Goal: Information Seeking & Learning: Learn about a topic

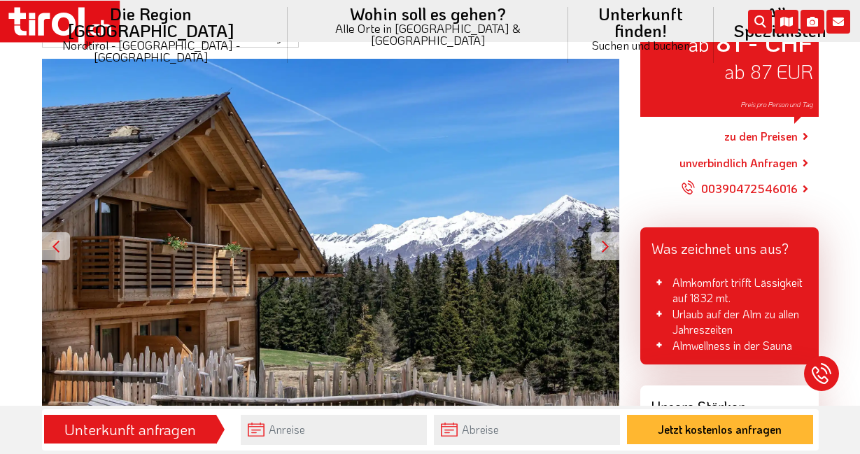
scroll to position [214, 0]
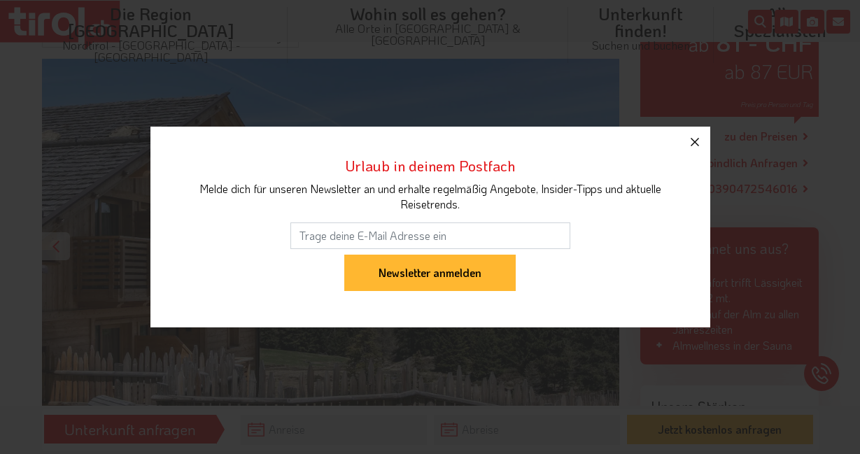
click at [689, 139] on icon "button" at bounding box center [695, 142] width 17 height 17
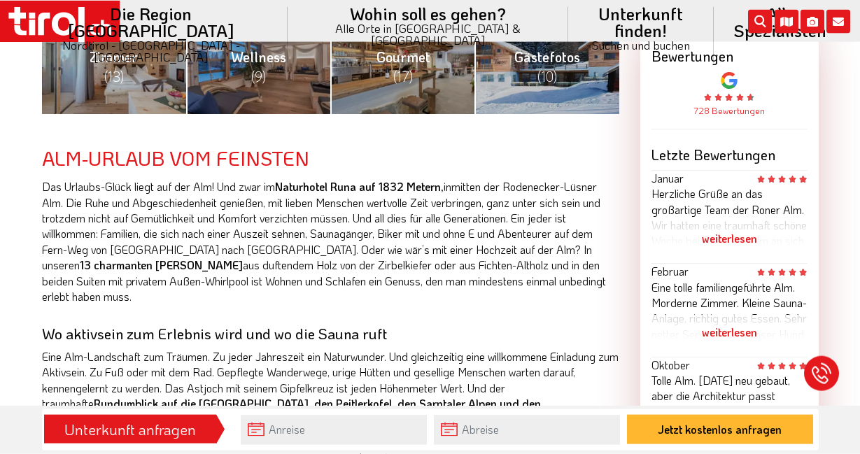
scroll to position [571, 0]
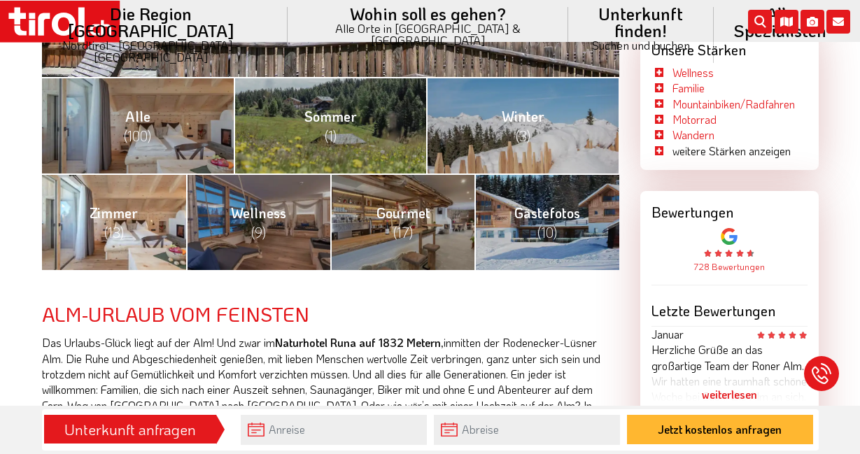
click at [140, 225] on link "Zimmer (13)" at bounding box center [114, 222] width 144 height 97
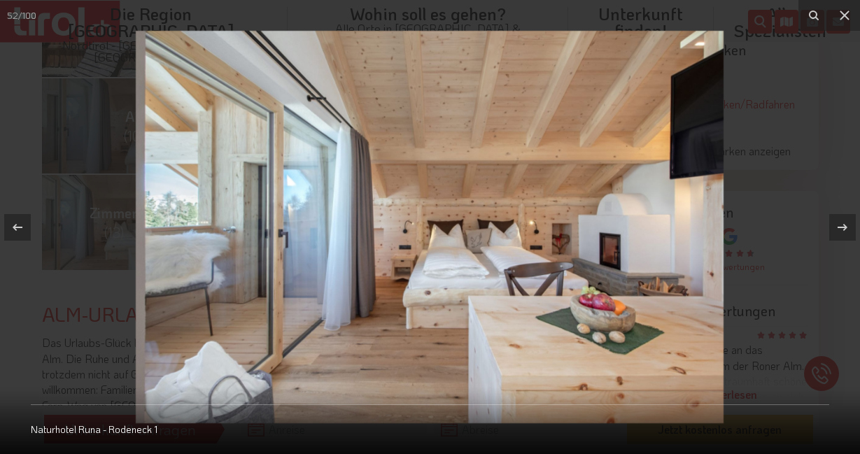
click at [140, 225] on div at bounding box center [430, 227] width 860 height 454
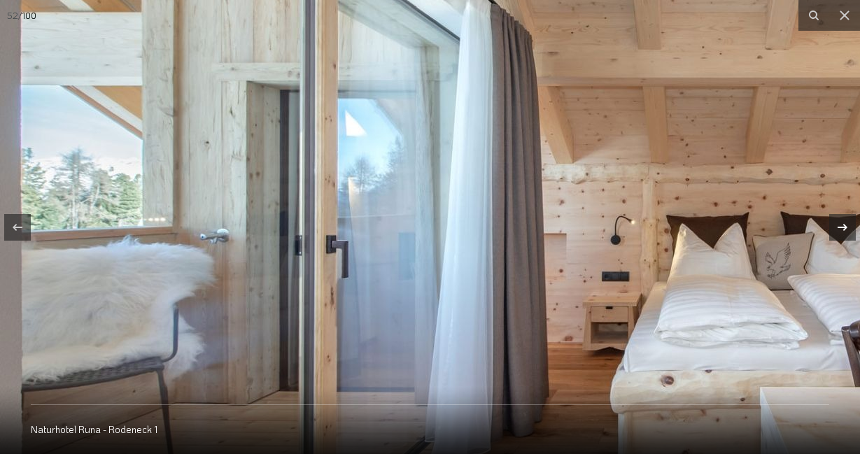
click at [837, 226] on icon at bounding box center [842, 227] width 17 height 17
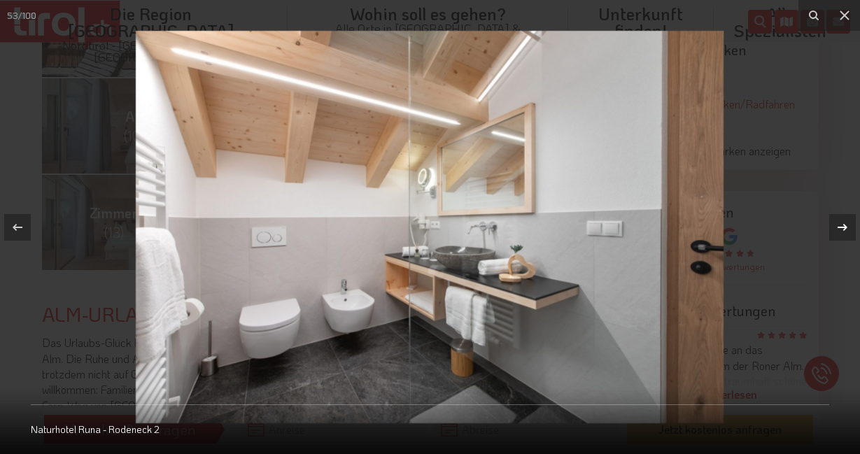
click at [837, 226] on icon at bounding box center [842, 227] width 17 height 17
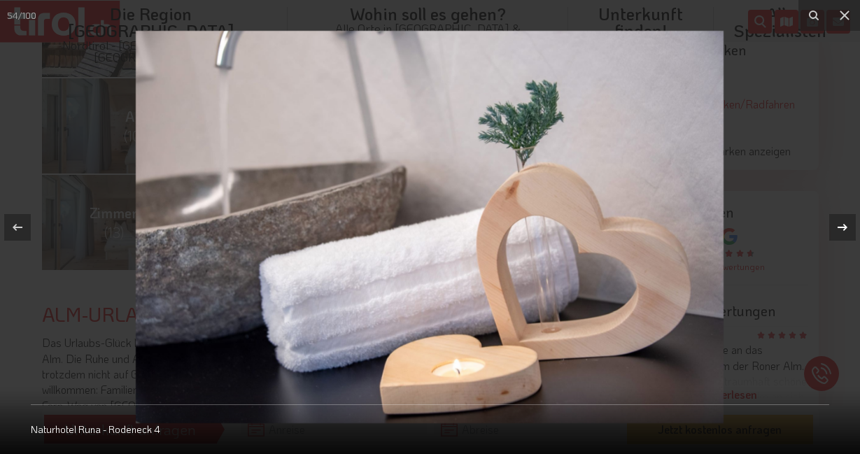
click at [837, 226] on icon at bounding box center [842, 227] width 17 height 17
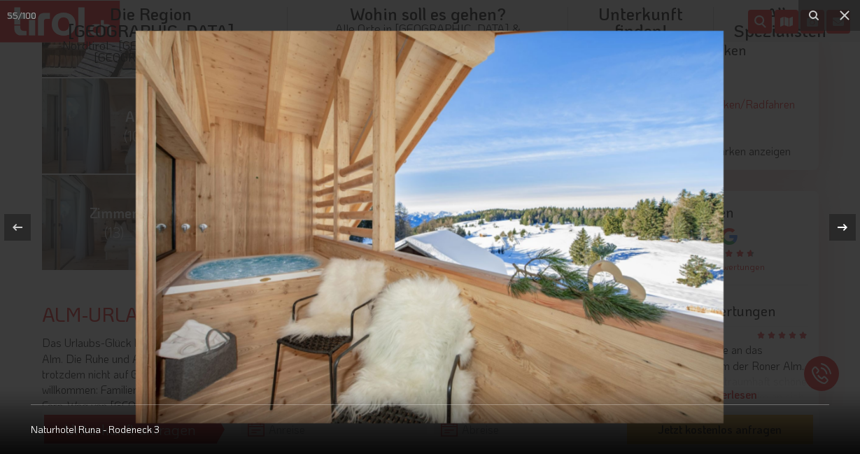
click at [837, 226] on icon at bounding box center [842, 227] width 17 height 17
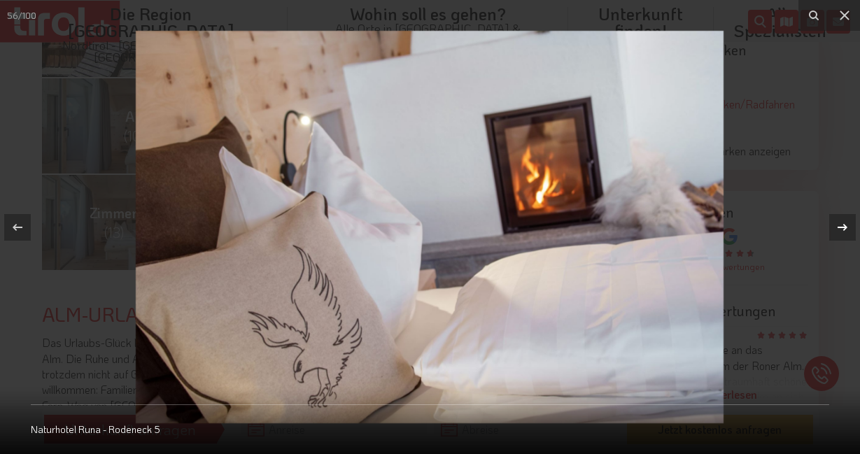
click at [837, 226] on icon at bounding box center [842, 227] width 17 height 17
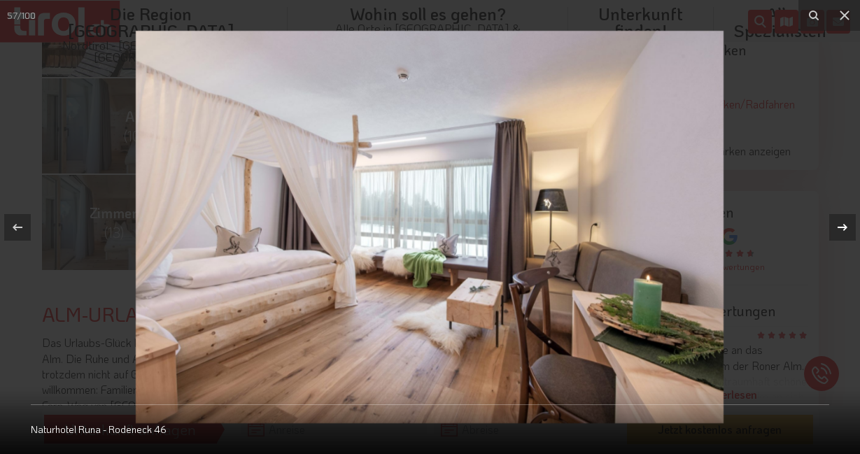
click at [837, 226] on icon at bounding box center [842, 227] width 17 height 17
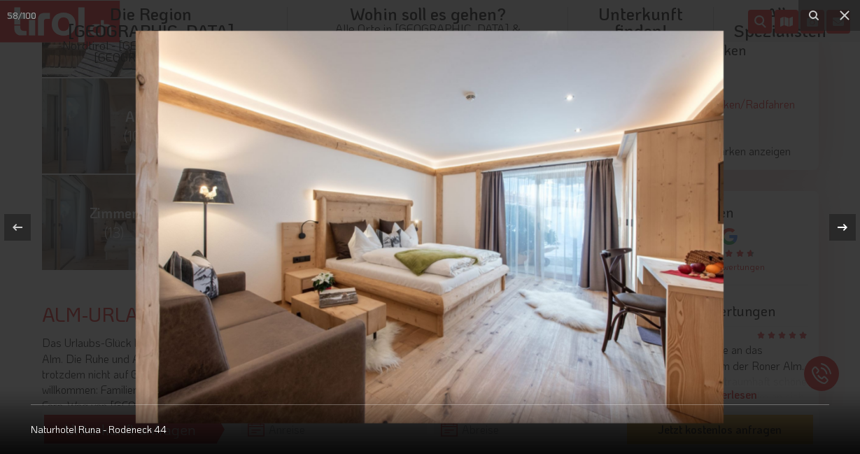
click at [837, 226] on icon at bounding box center [842, 227] width 17 height 17
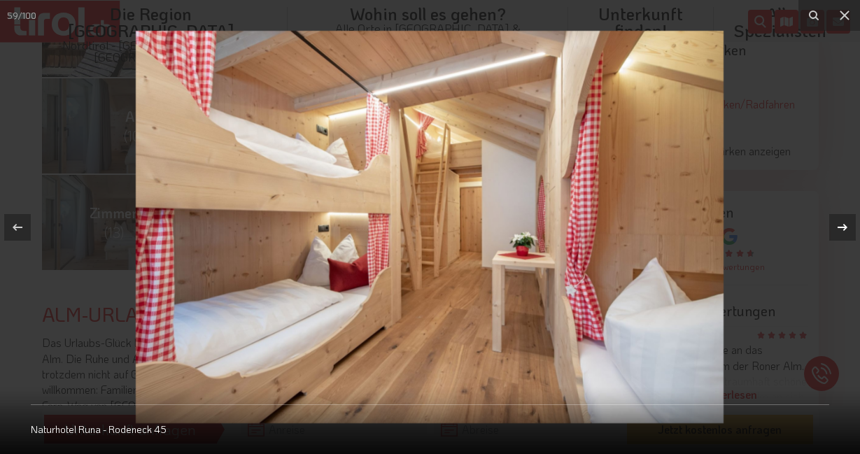
click at [837, 226] on icon at bounding box center [842, 227] width 17 height 17
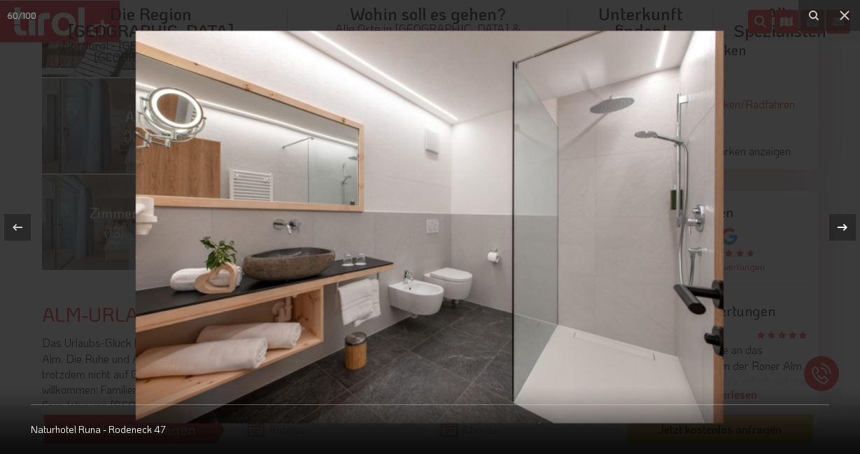
click at [837, 226] on icon at bounding box center [842, 227] width 17 height 17
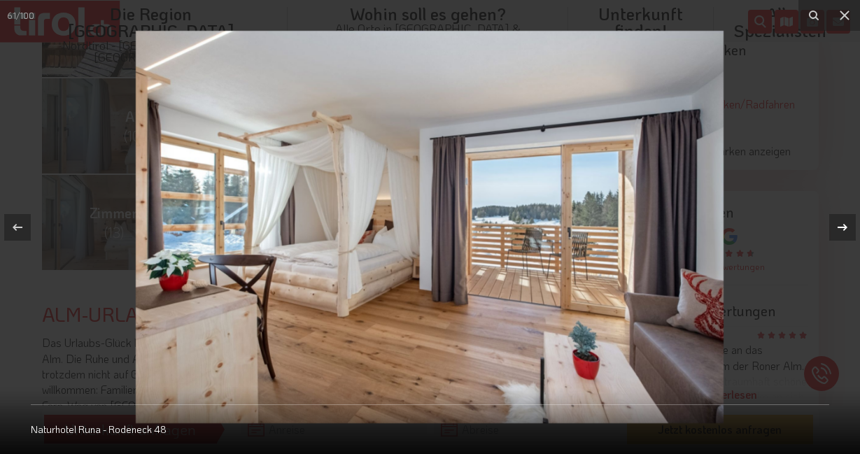
click at [837, 226] on icon at bounding box center [842, 227] width 17 height 17
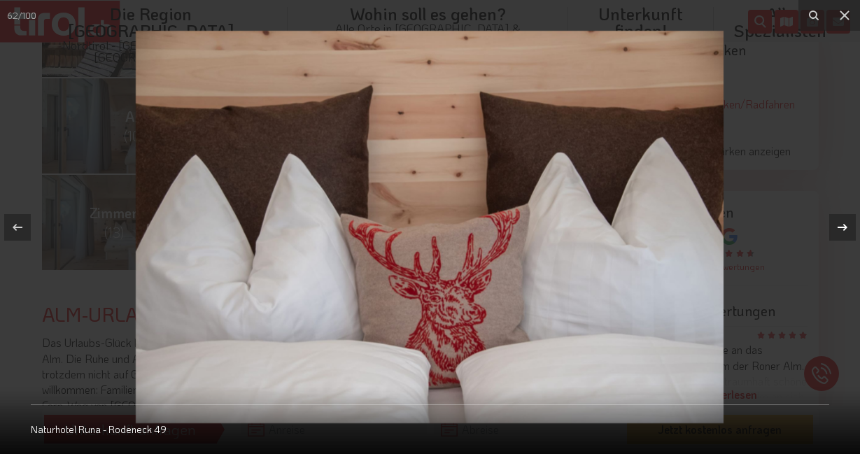
click at [837, 226] on icon at bounding box center [842, 227] width 17 height 17
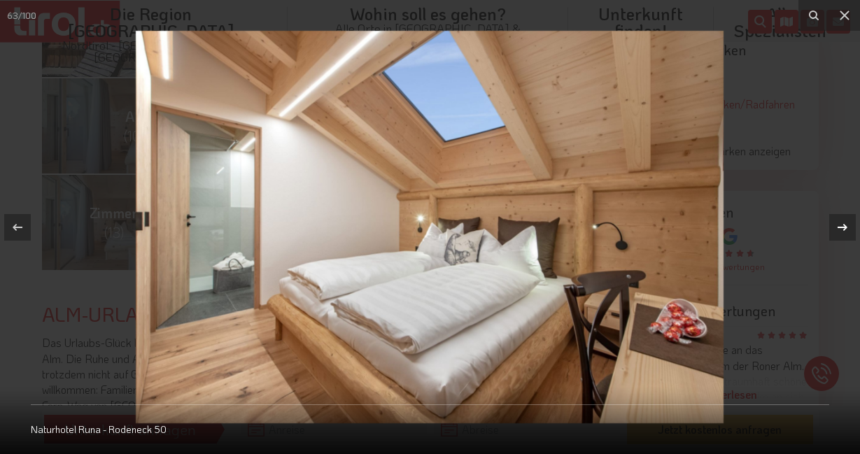
click at [837, 226] on icon at bounding box center [842, 227] width 17 height 17
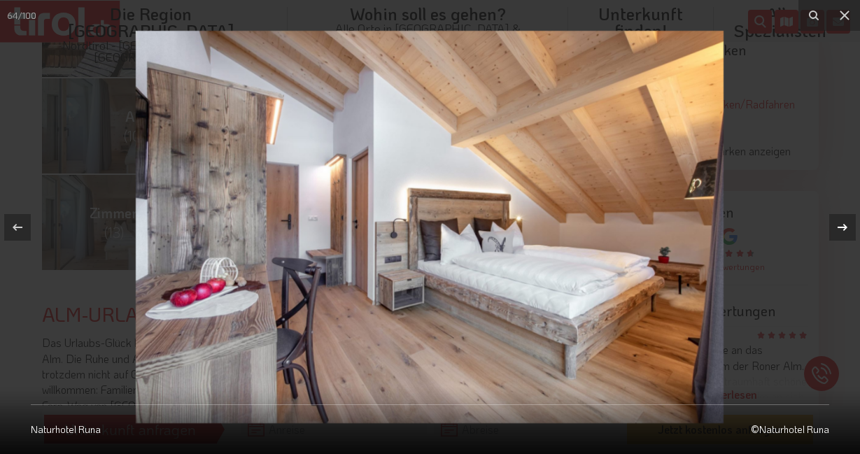
click at [837, 226] on icon at bounding box center [842, 227] width 17 height 17
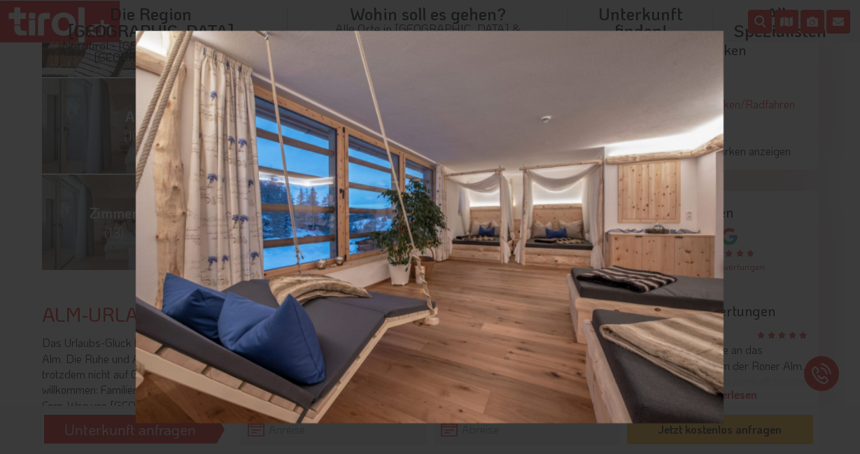
click at [837, 226] on div "65 / 100 Naturhotel Runa - Rodeneck 39" at bounding box center [430, 227] width 860 height 454
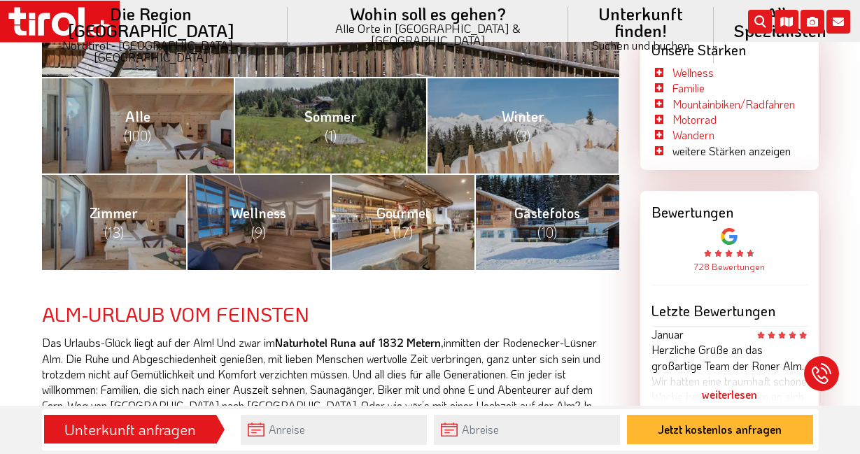
click at [376, 236] on link "Gourmet (17)" at bounding box center [402, 222] width 144 height 97
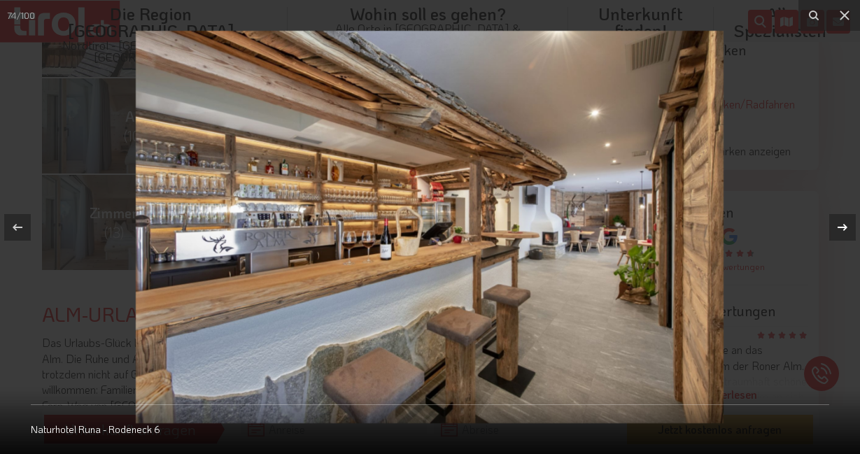
click at [838, 226] on icon at bounding box center [842, 227] width 17 height 17
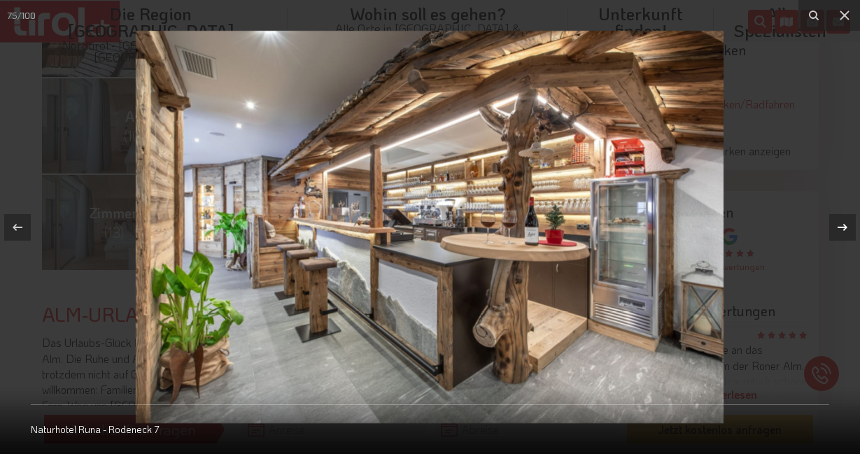
click at [838, 226] on icon at bounding box center [842, 227] width 17 height 17
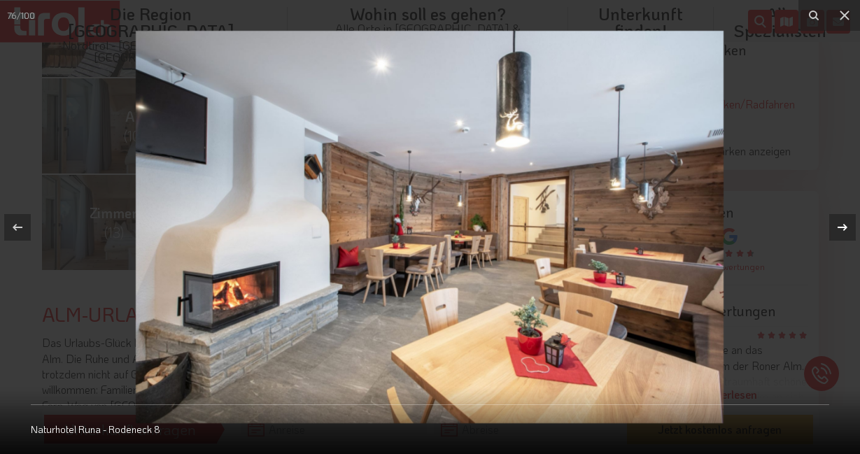
click at [838, 226] on icon at bounding box center [842, 227] width 17 height 17
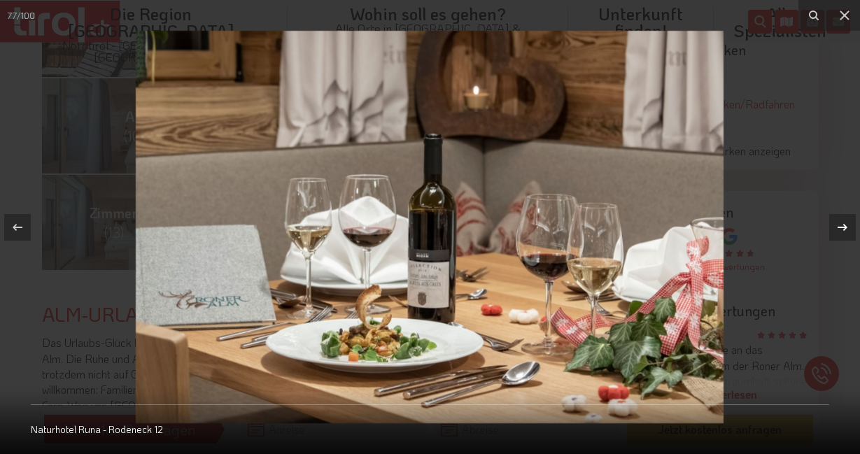
click at [838, 226] on icon at bounding box center [842, 227] width 17 height 17
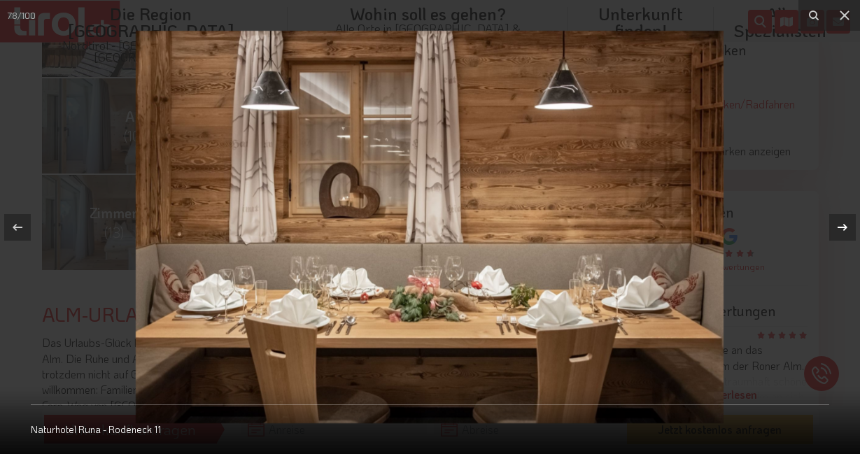
click at [838, 226] on icon at bounding box center [842, 227] width 17 height 17
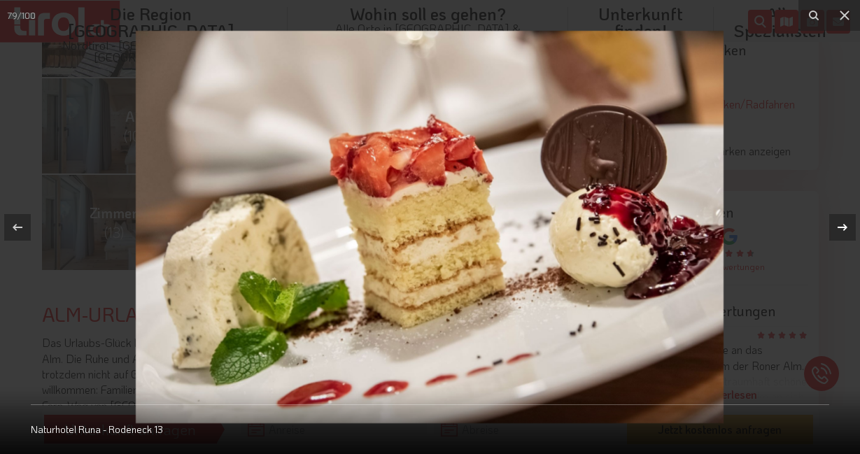
click at [838, 226] on icon at bounding box center [842, 227] width 17 height 17
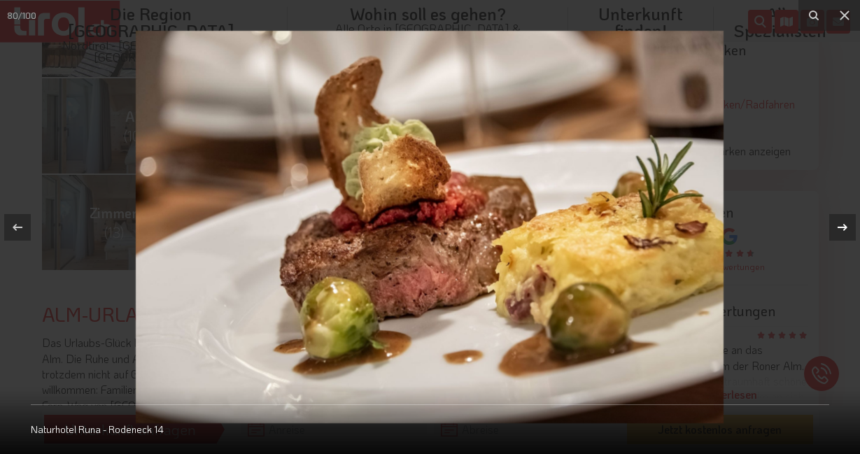
click at [838, 226] on icon at bounding box center [842, 227] width 17 height 17
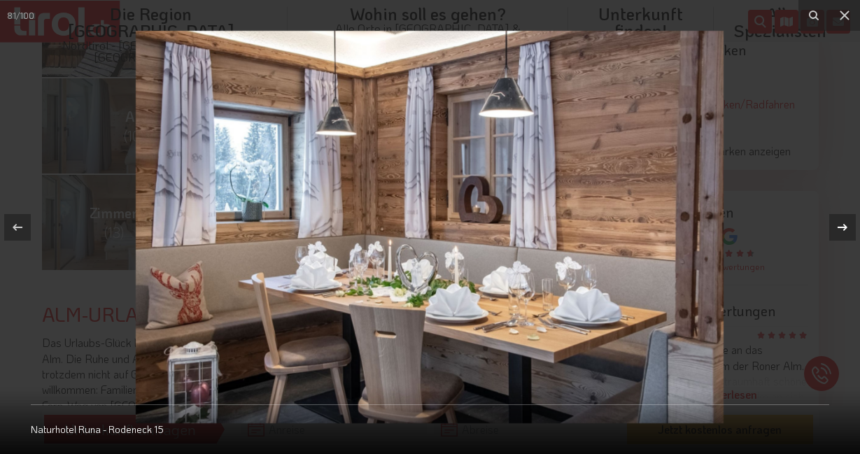
click at [838, 226] on icon at bounding box center [842, 227] width 17 height 17
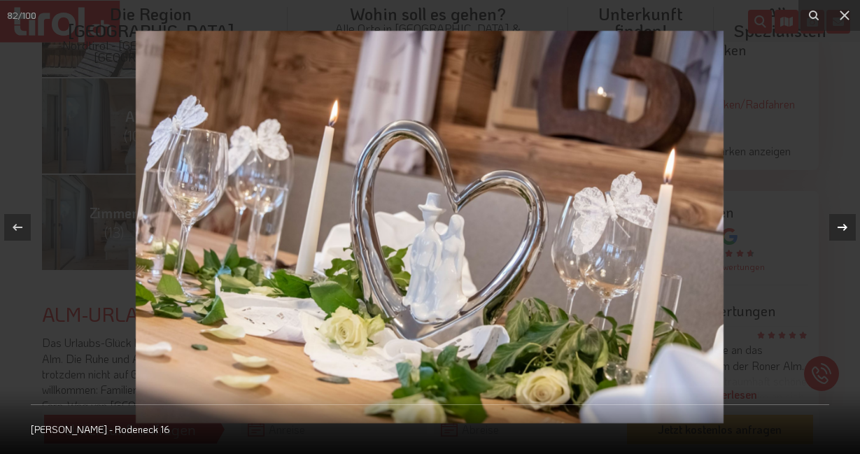
click at [838, 226] on icon at bounding box center [842, 227] width 17 height 17
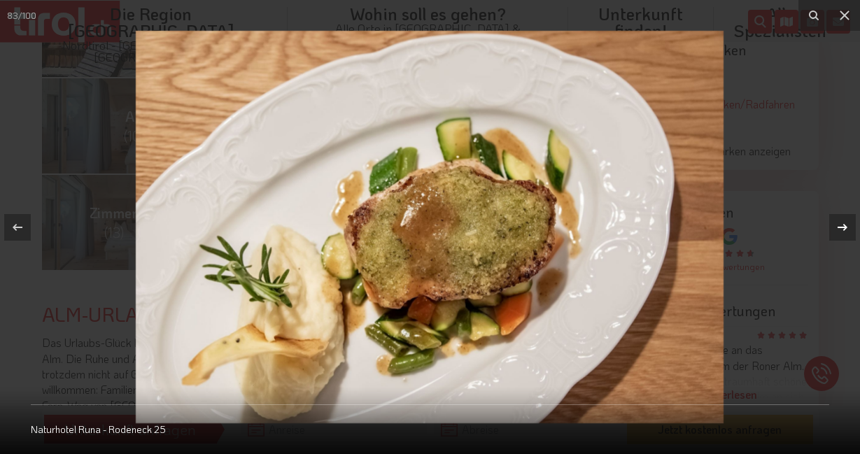
click at [838, 226] on icon at bounding box center [842, 227] width 17 height 17
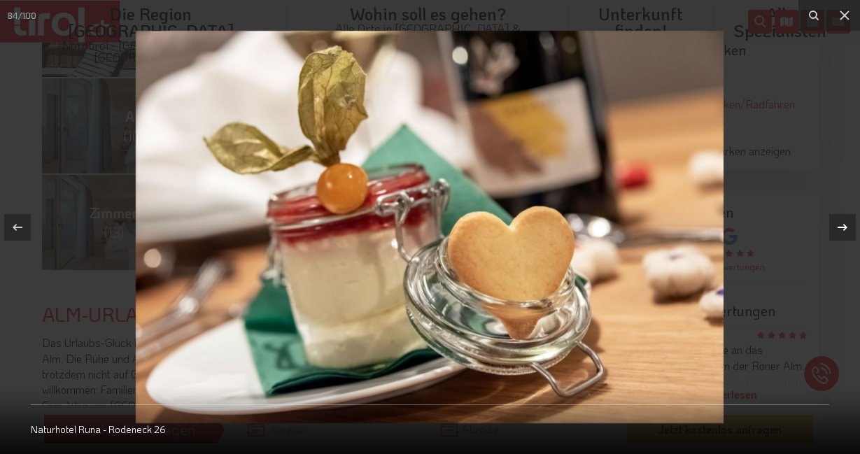
click at [838, 226] on icon at bounding box center [842, 227] width 17 height 17
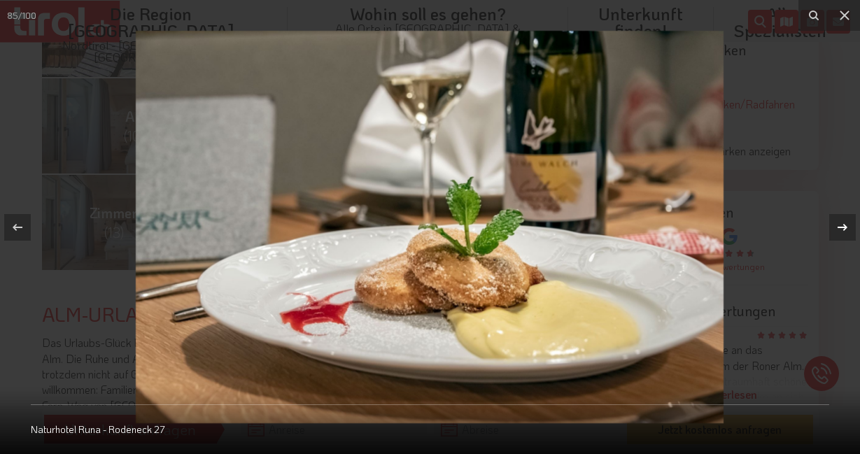
click at [838, 226] on icon at bounding box center [842, 227] width 17 height 17
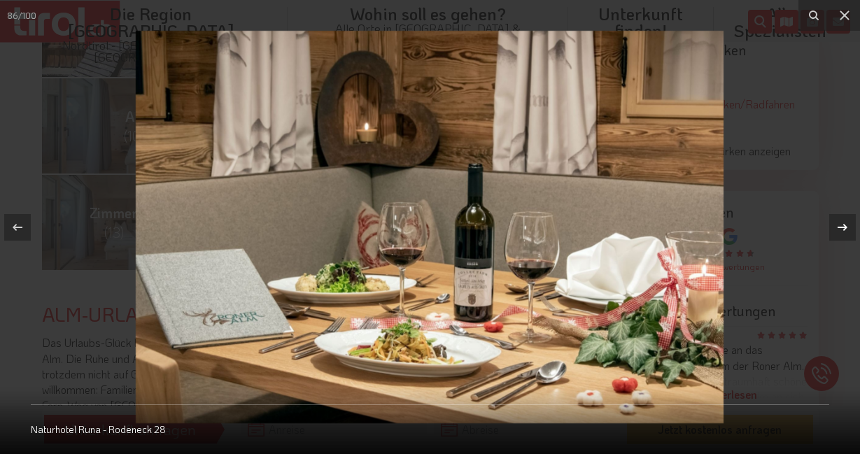
click at [838, 226] on icon at bounding box center [842, 227] width 17 height 17
